Goal: Task Accomplishment & Management: Use online tool/utility

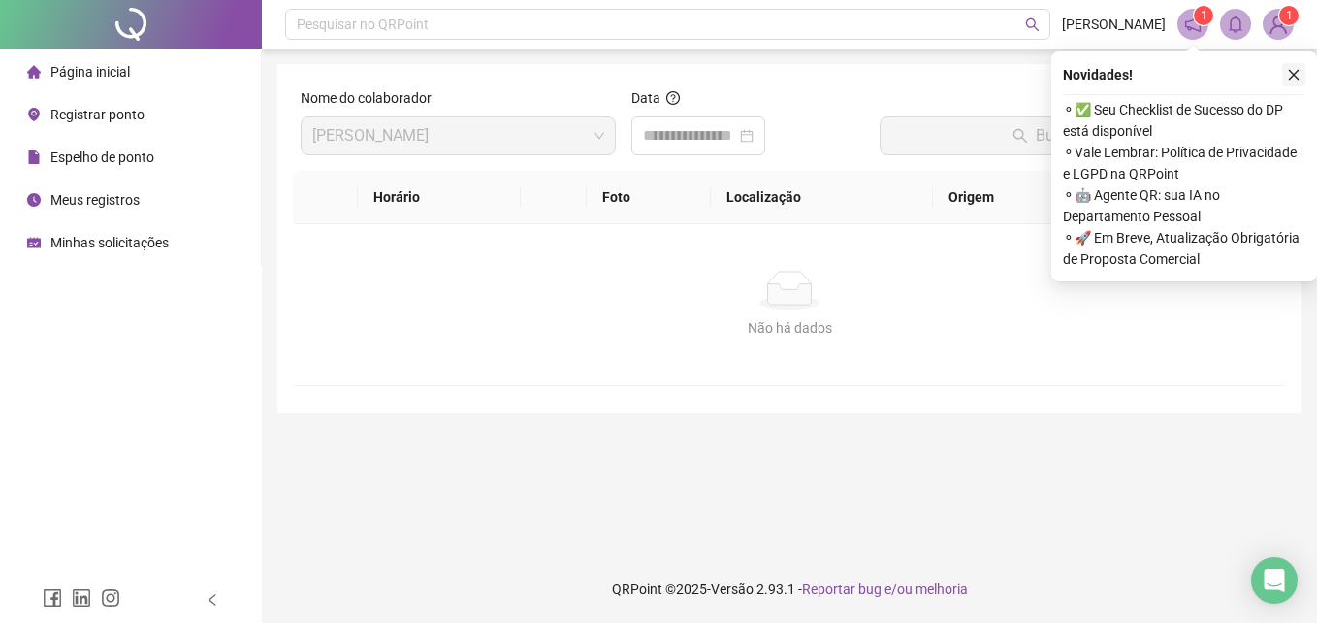
click at [1299, 75] on icon "close" at bounding box center [1294, 75] width 14 height 14
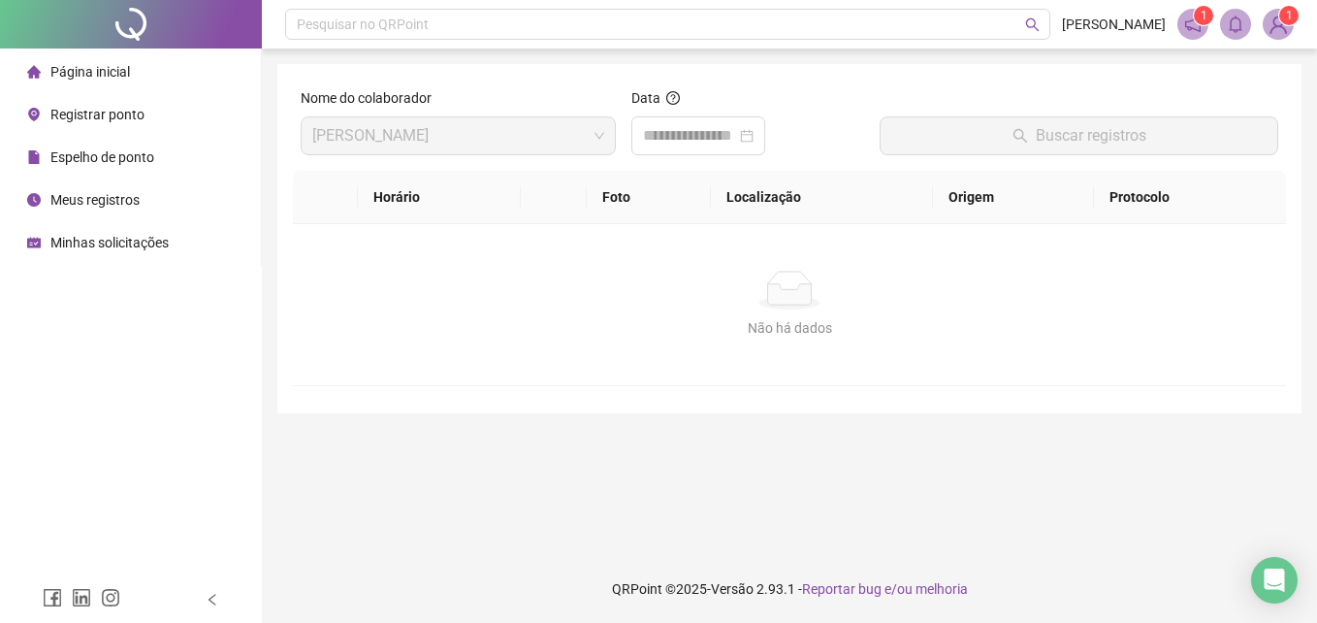
click at [140, 114] on span "Registrar ponto" at bounding box center [97, 115] width 94 height 16
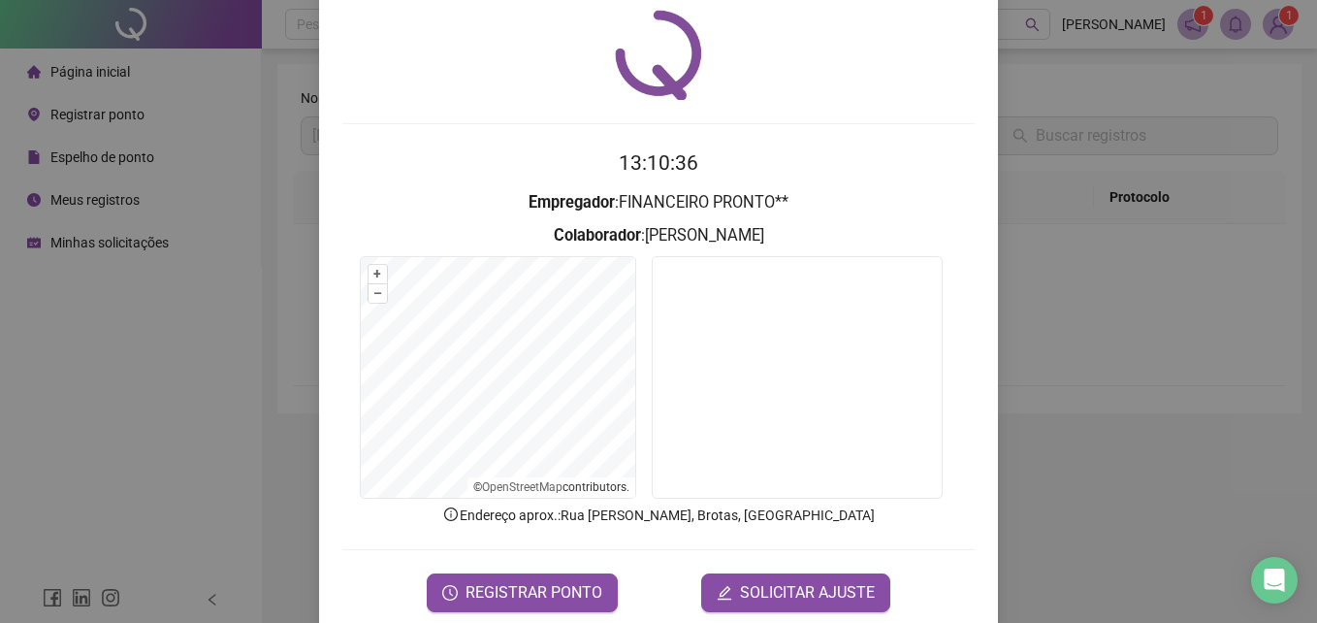
scroll to position [92, 0]
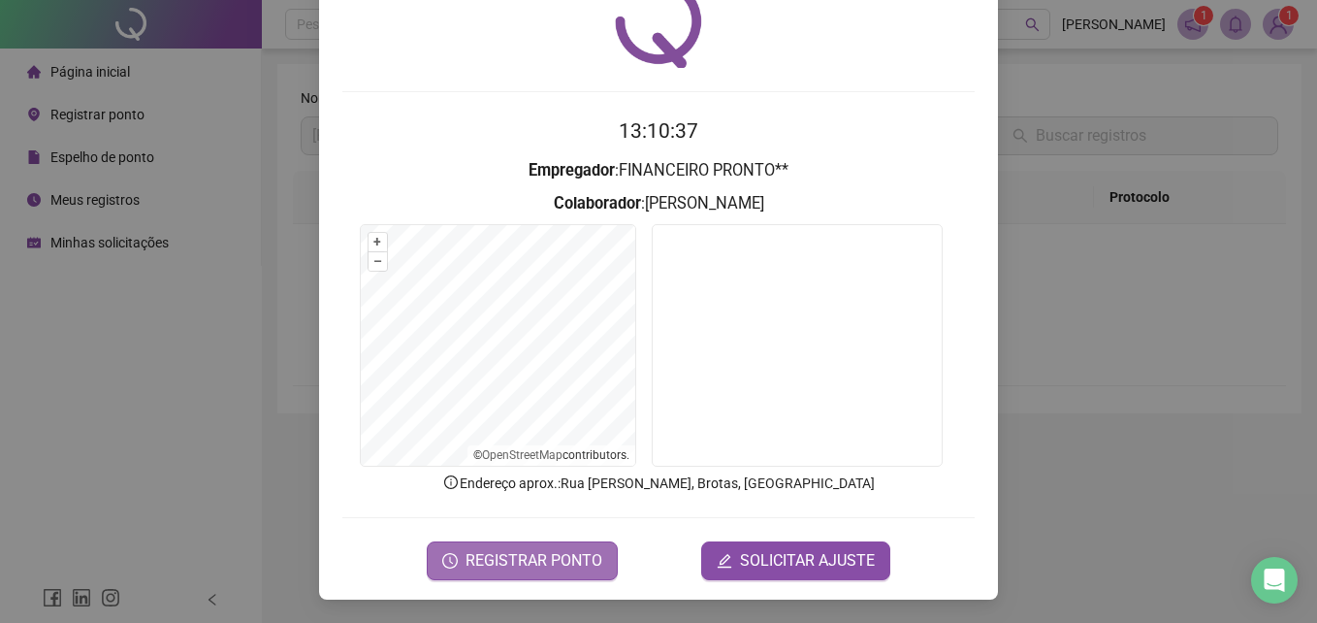
click at [574, 552] on span "REGISTRAR PONTO" at bounding box center [534, 560] width 137 height 23
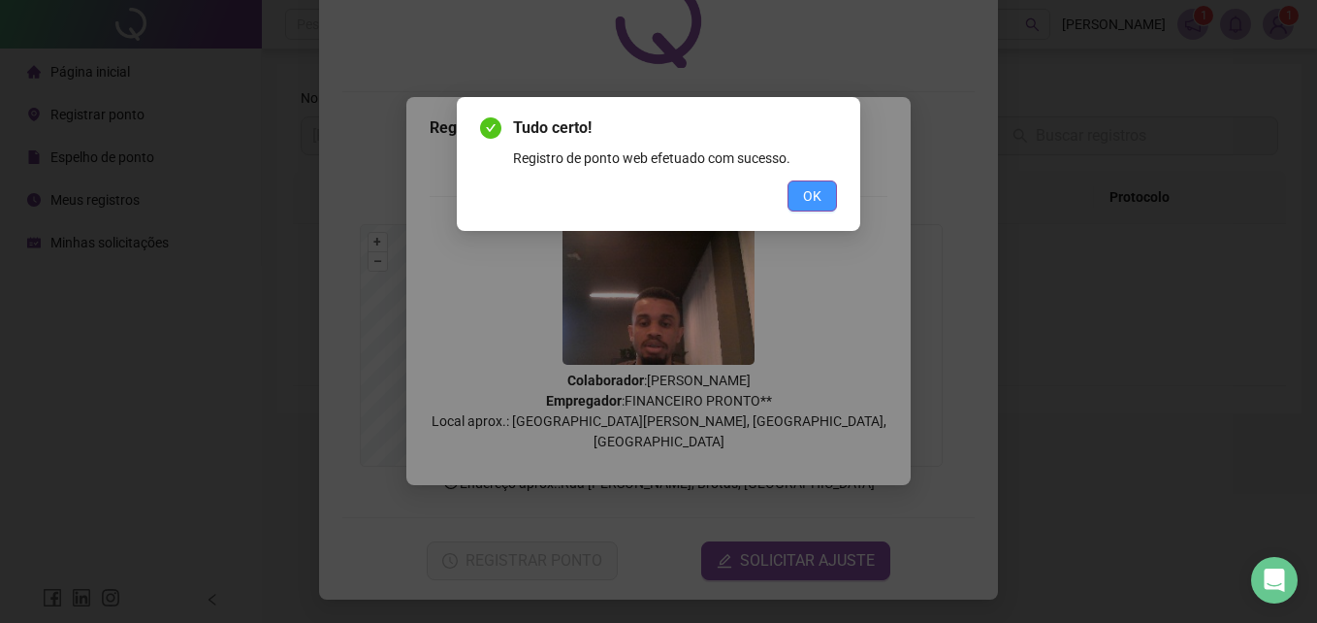
click at [797, 185] on button "OK" at bounding box center [812, 195] width 49 height 31
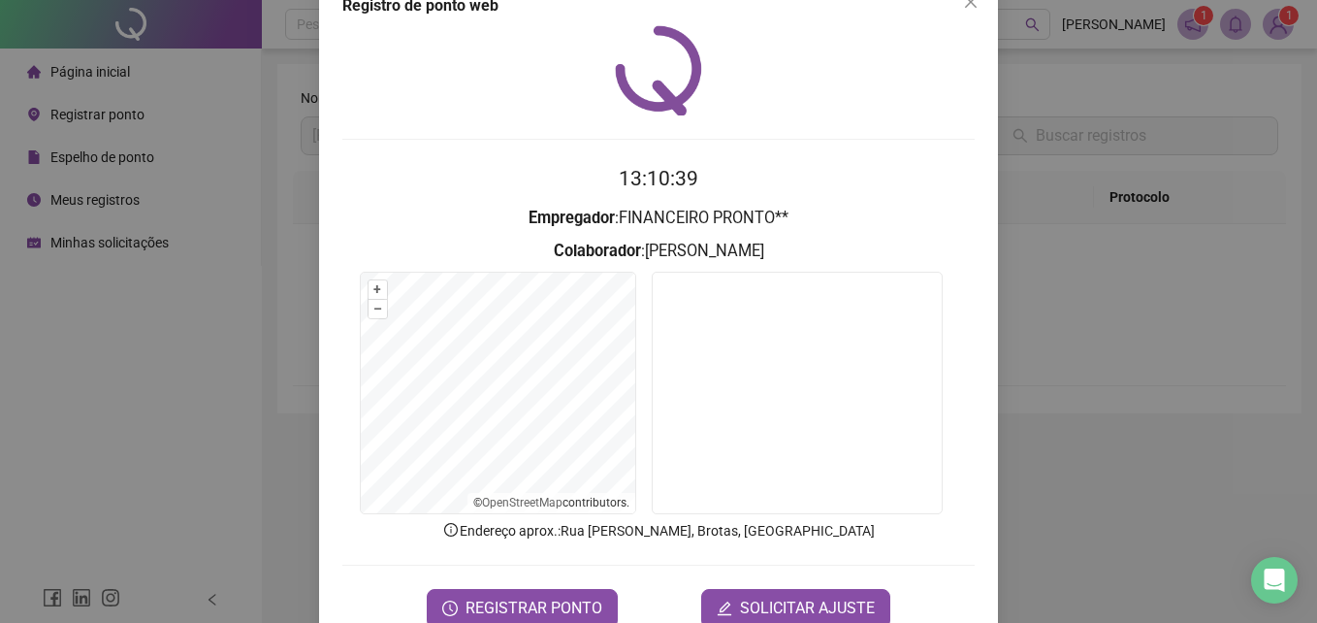
scroll to position [0, 0]
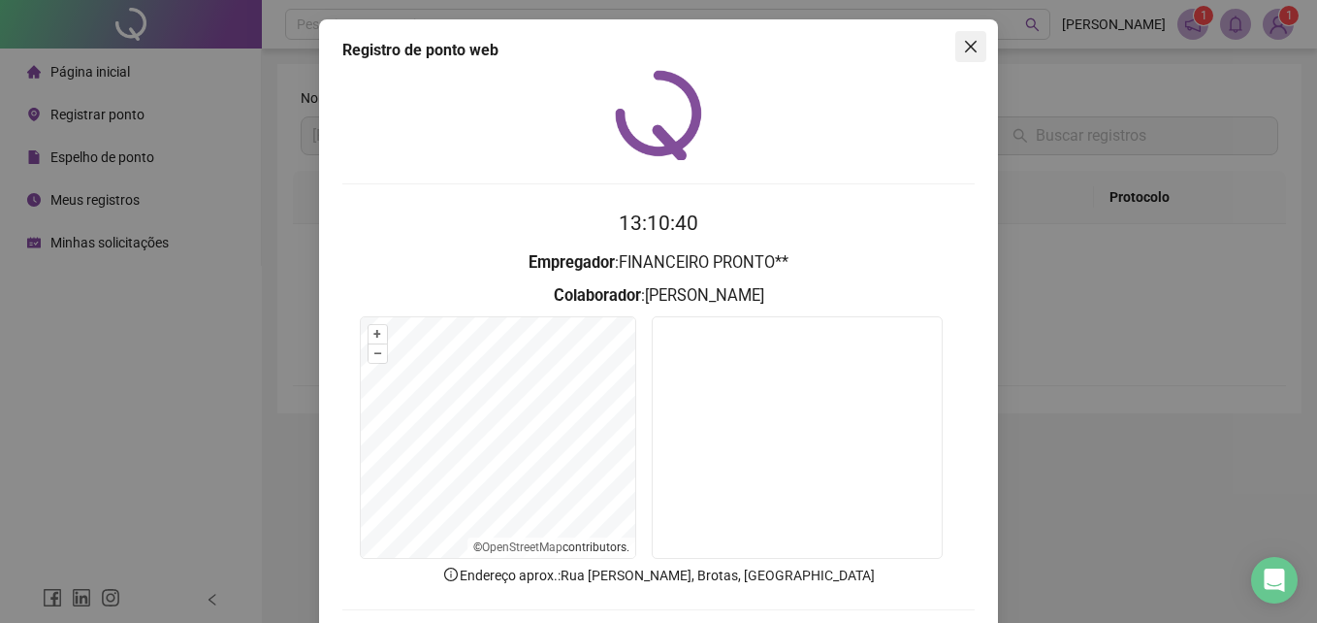
click at [971, 43] on icon "close" at bounding box center [971, 47] width 16 height 16
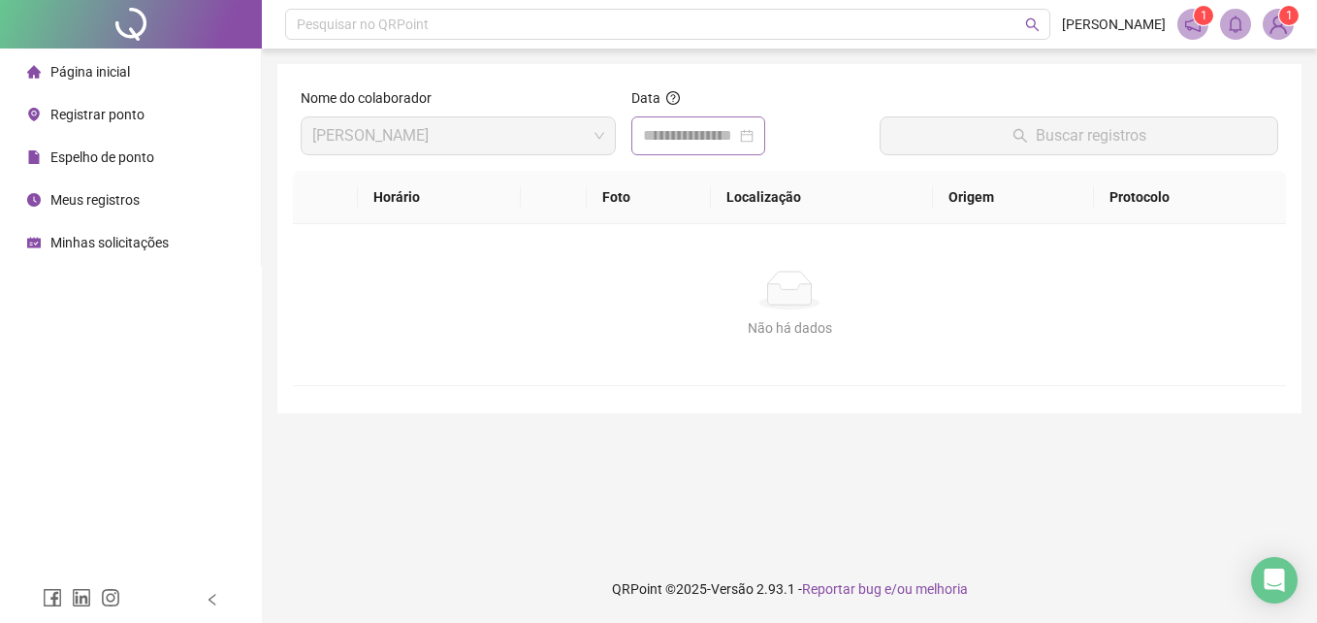
click at [754, 134] on div at bounding box center [698, 135] width 111 height 23
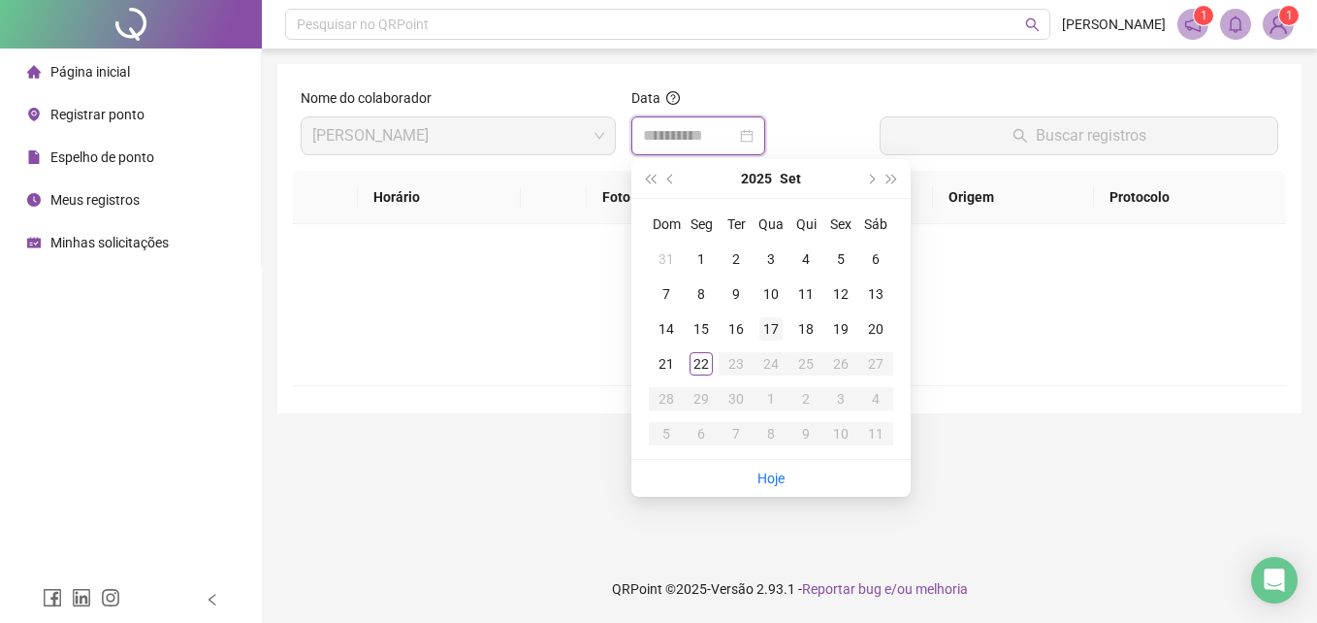
type input "**********"
click at [698, 361] on div "22" at bounding box center [701, 363] width 23 height 23
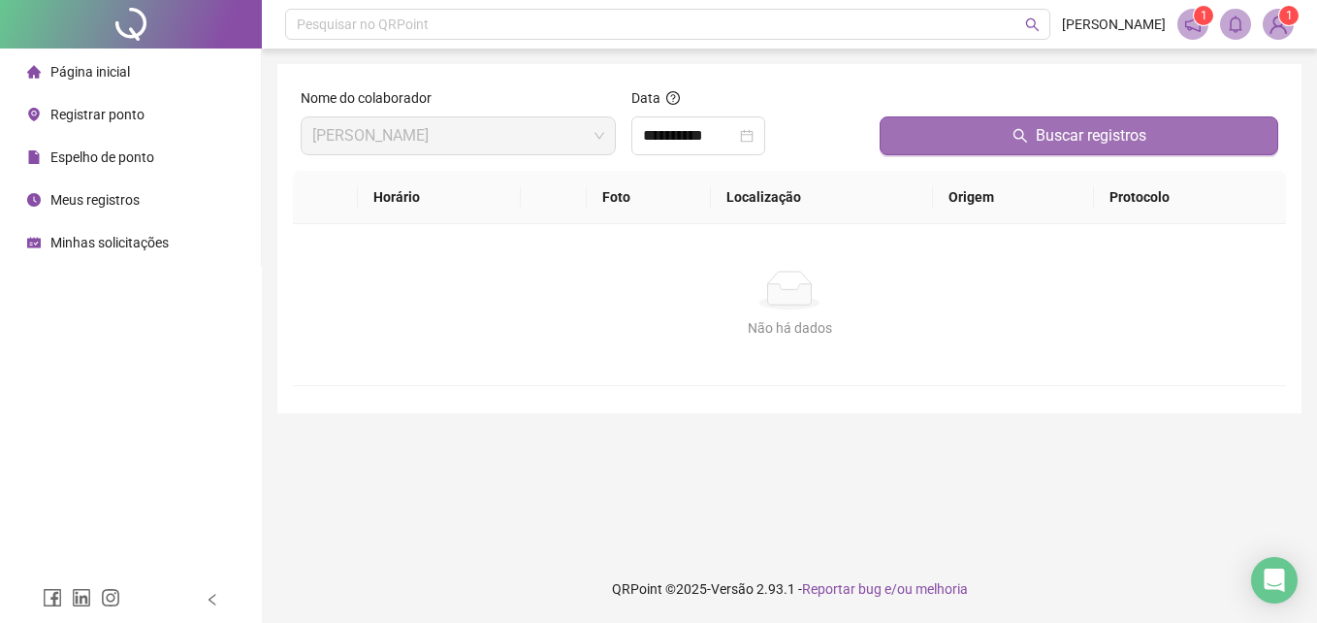
click at [1093, 125] on span "Buscar registros" at bounding box center [1091, 135] width 111 height 23
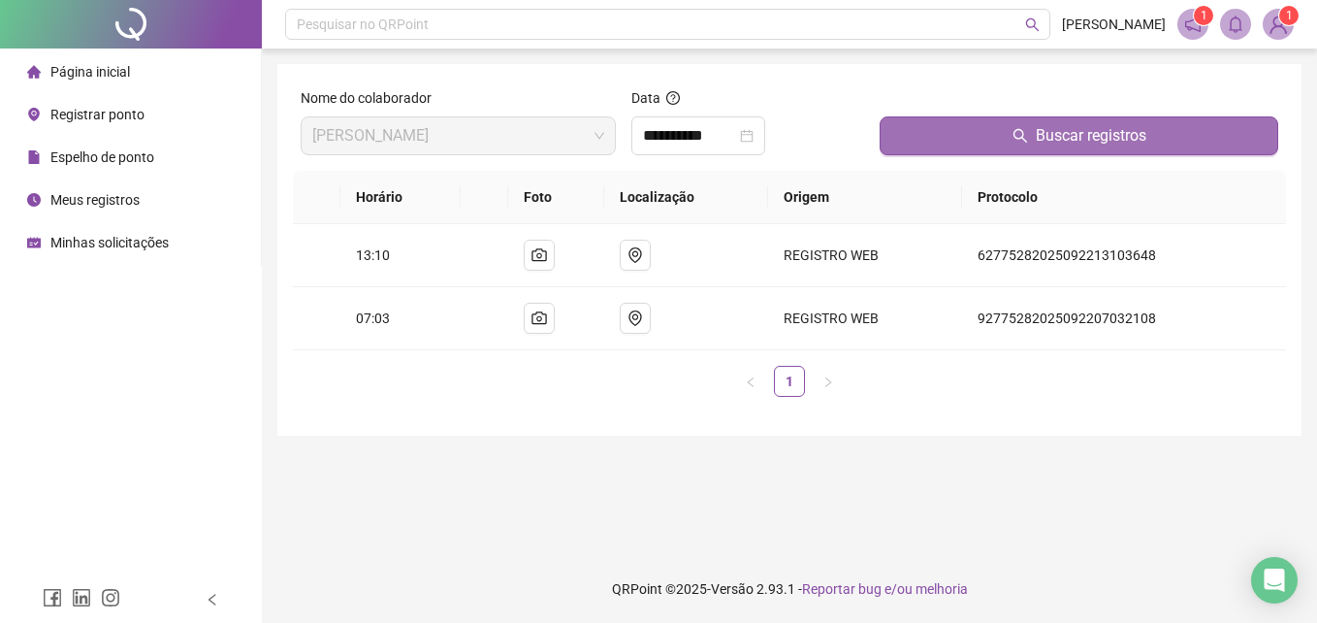
click at [1073, 136] on span "Buscar registros" at bounding box center [1091, 135] width 111 height 23
click at [1068, 139] on span "Buscar registros" at bounding box center [1091, 135] width 111 height 23
